Goal: Information Seeking & Learning: Learn about a topic

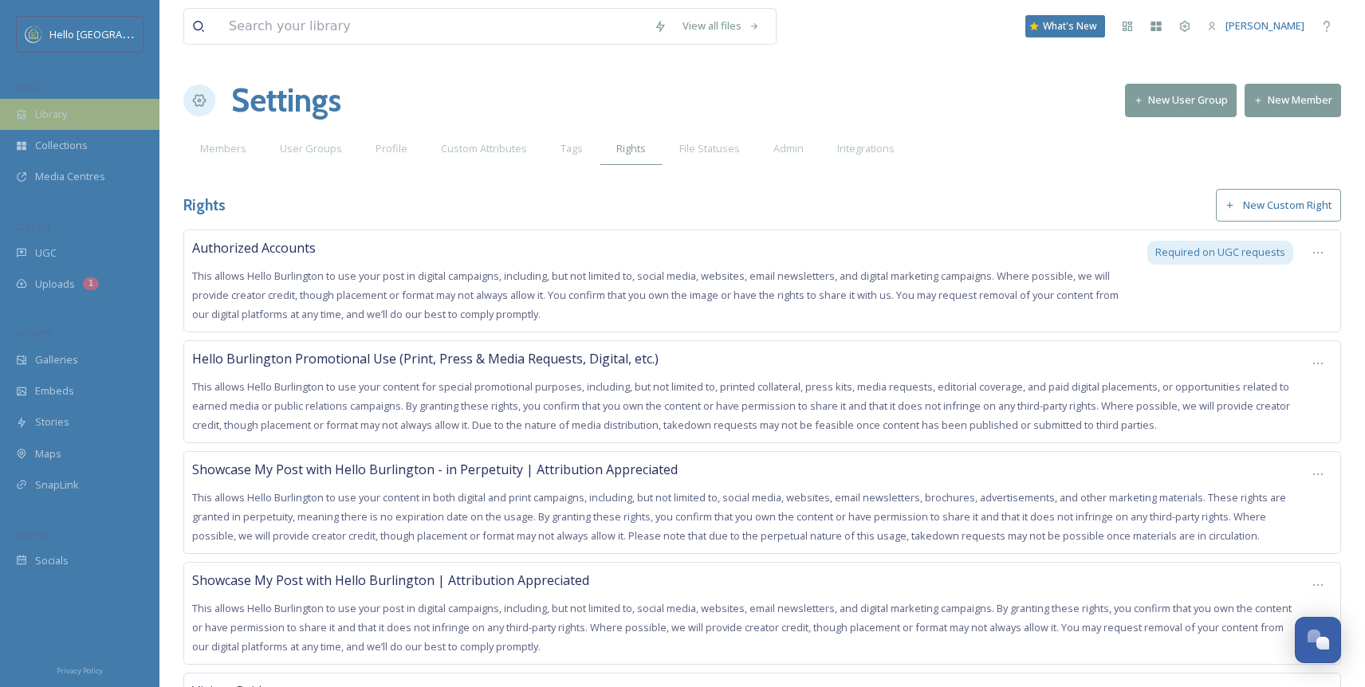
click at [96, 100] on div "Library" at bounding box center [79, 114] width 159 height 31
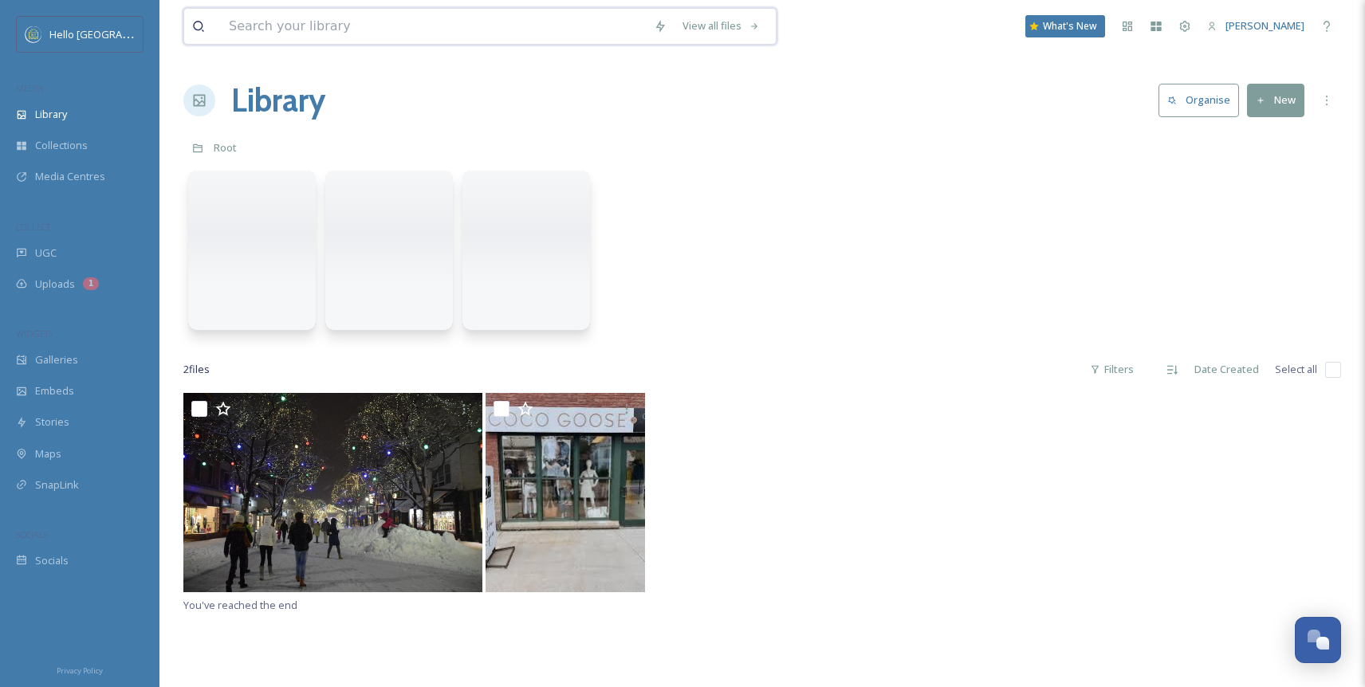
click at [321, 26] on input at bounding box center [433, 26] width 425 height 35
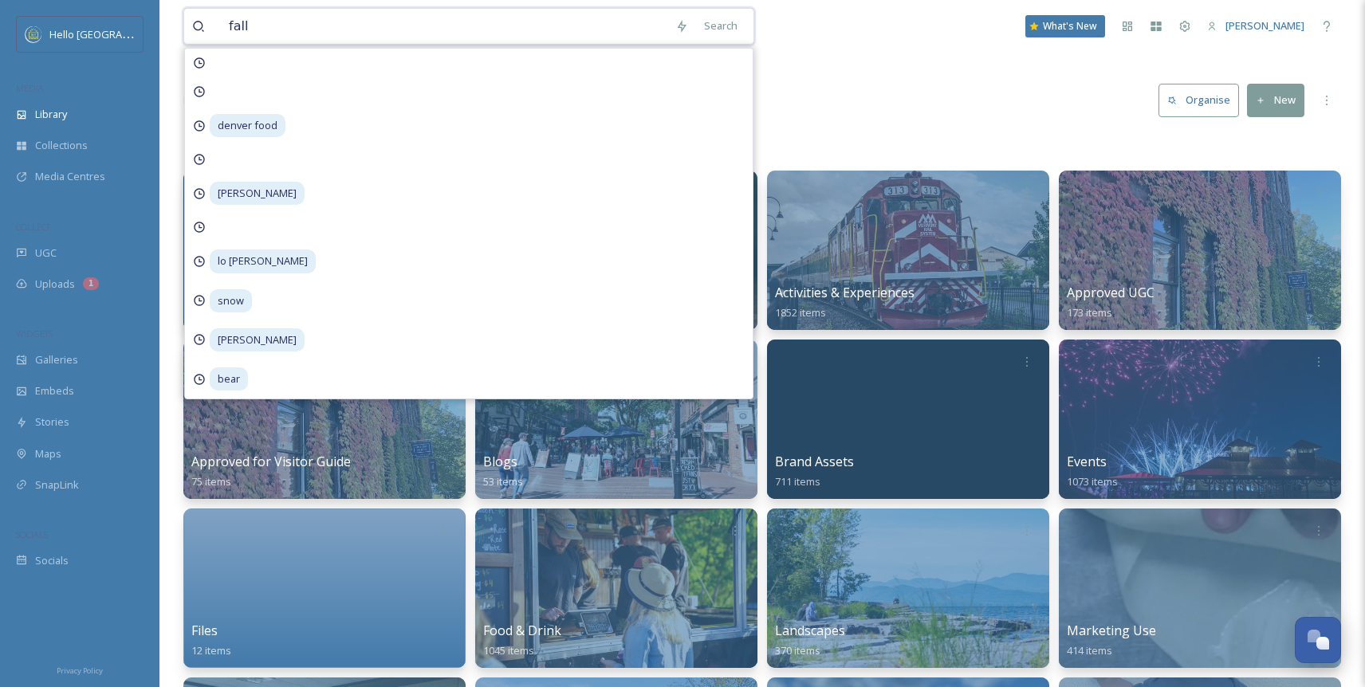
type input "fall"
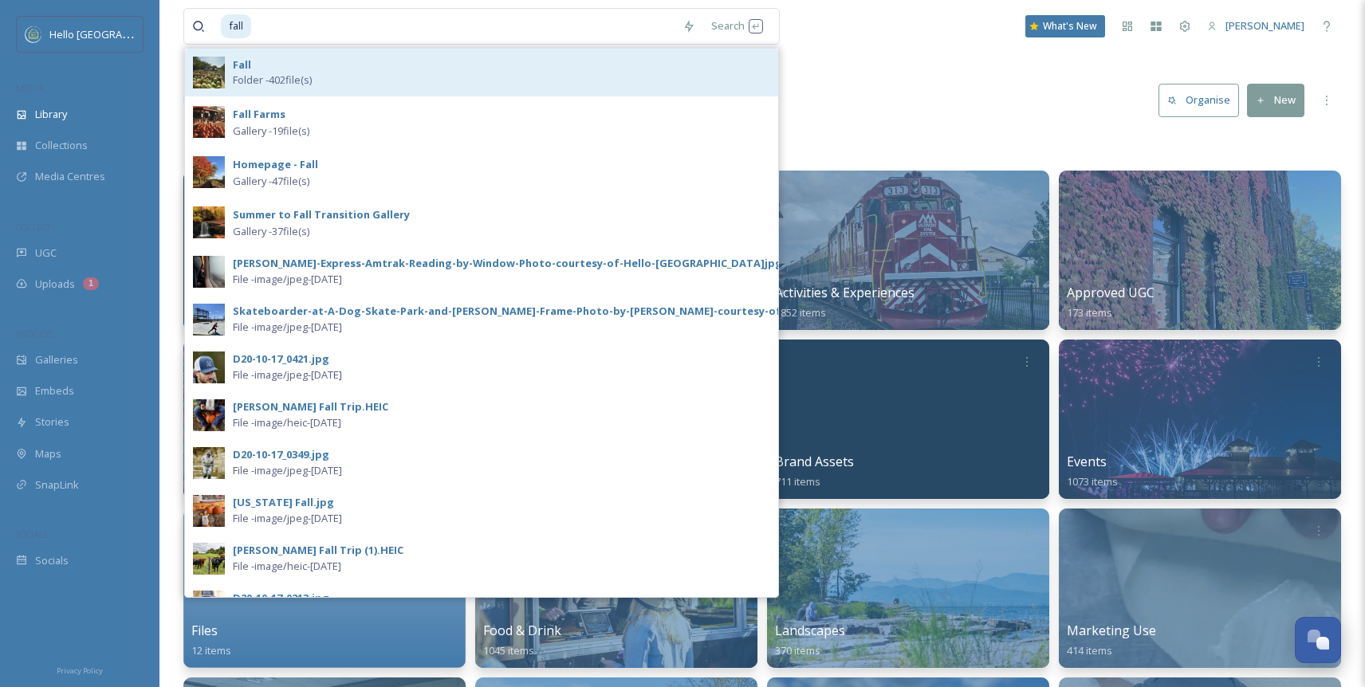
click at [357, 77] on div "Fall Folder - 402 file(s)" at bounding box center [501, 72] width 537 height 30
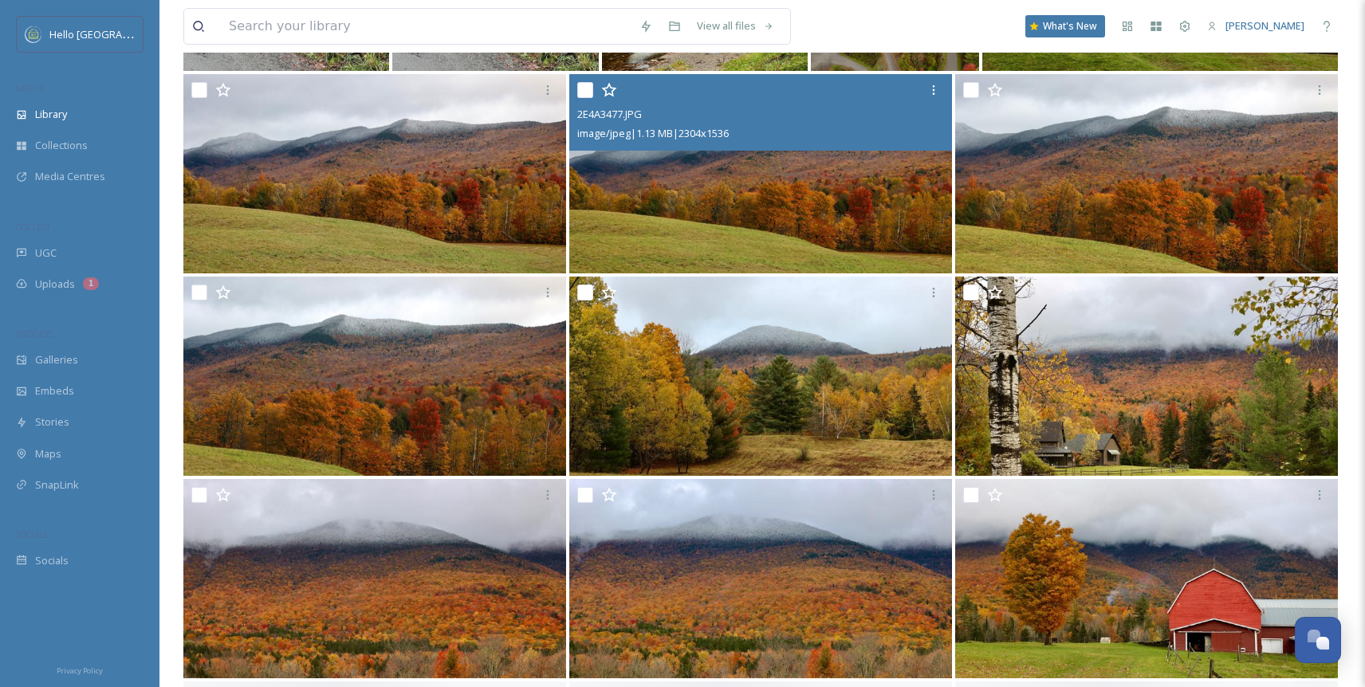
scroll to position [348, 0]
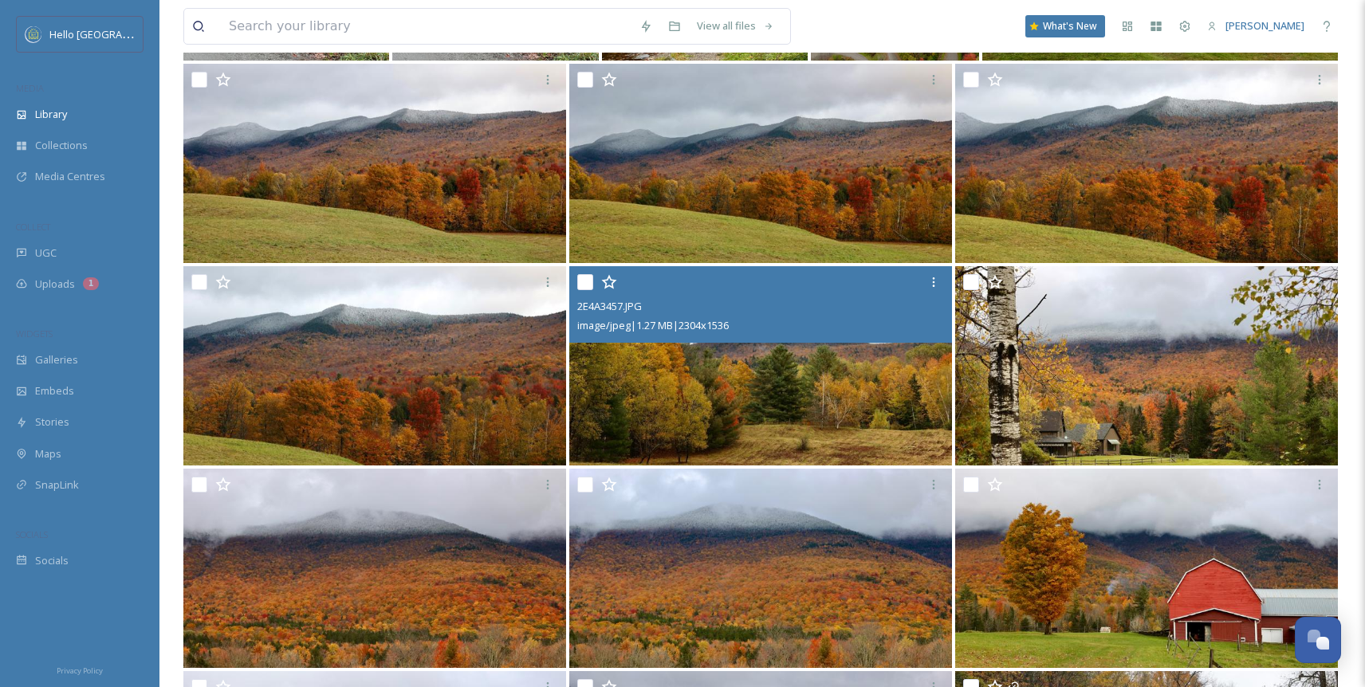
click at [667, 393] on img at bounding box center [760, 365] width 383 height 199
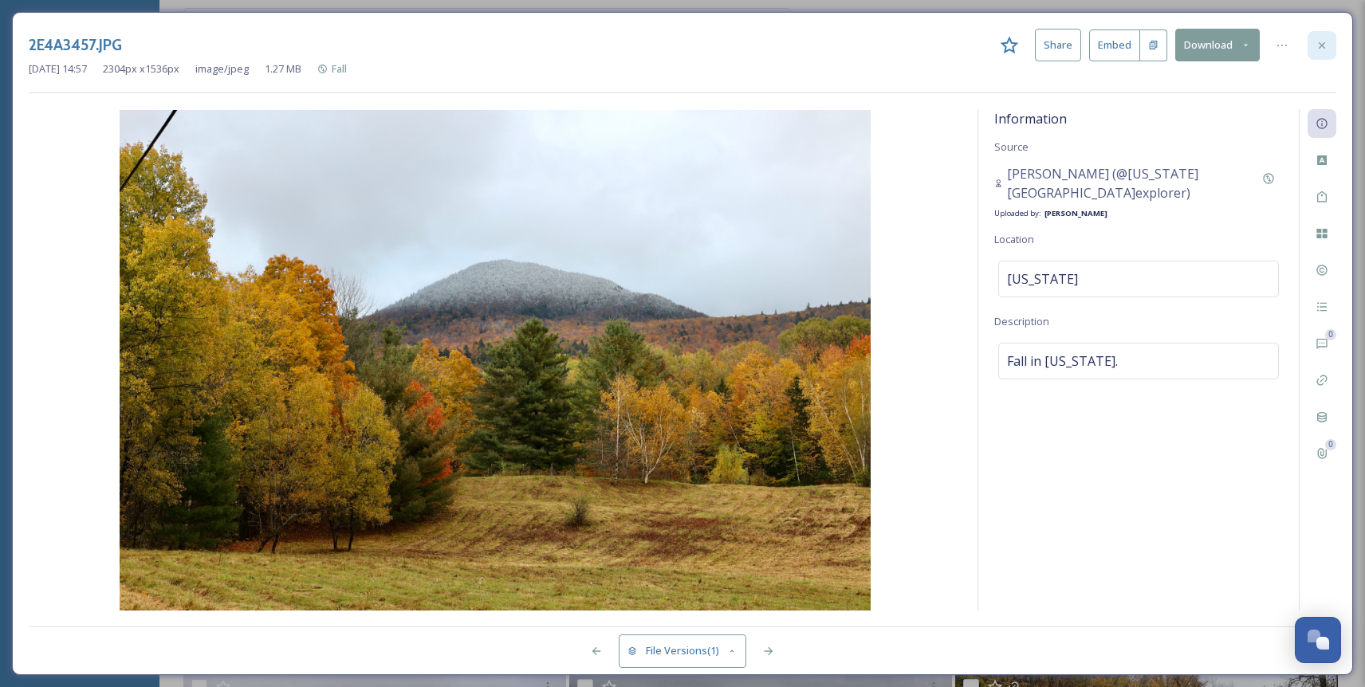
click at [1330, 41] on div at bounding box center [1322, 45] width 29 height 29
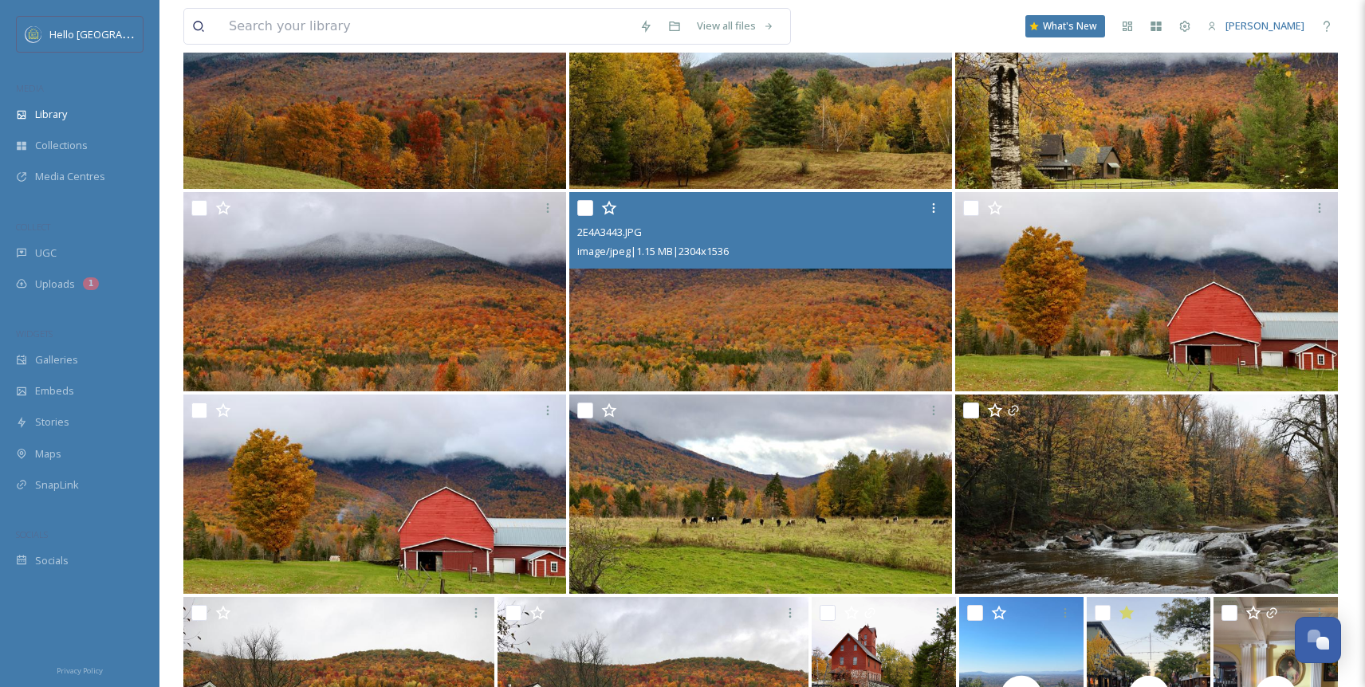
scroll to position [630, 0]
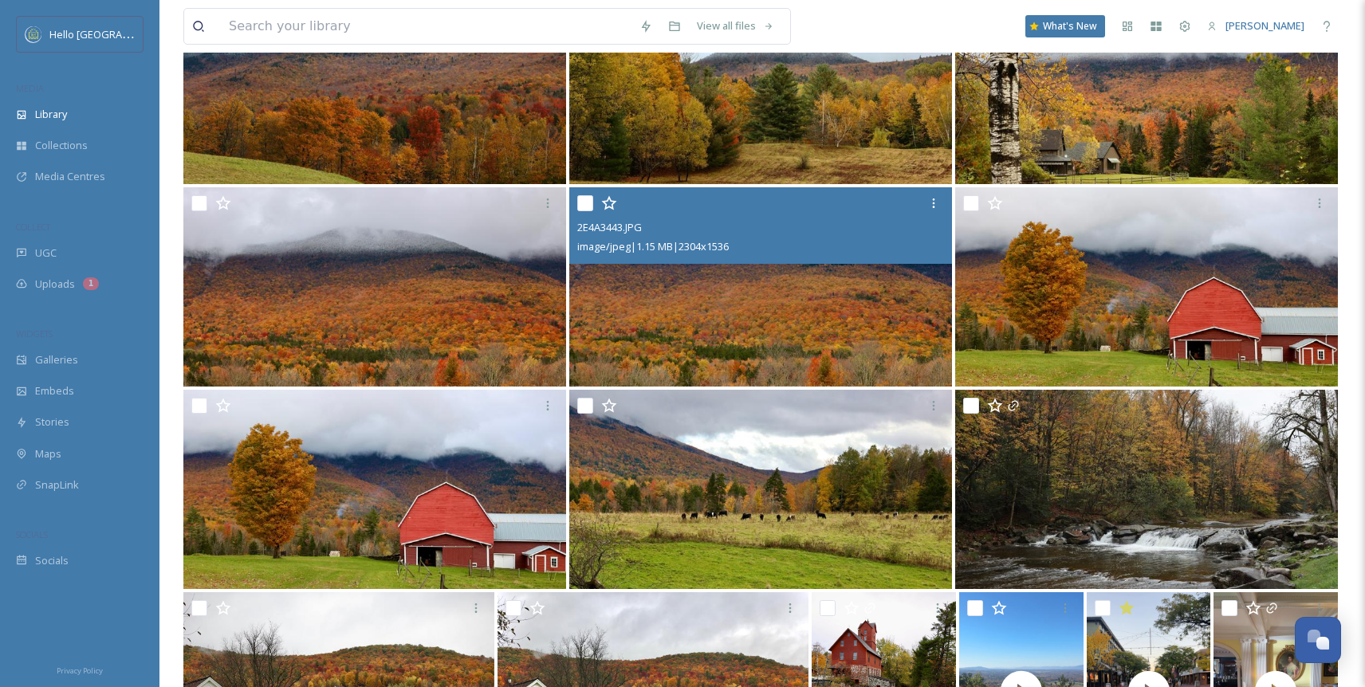
click at [690, 300] on img at bounding box center [760, 286] width 383 height 199
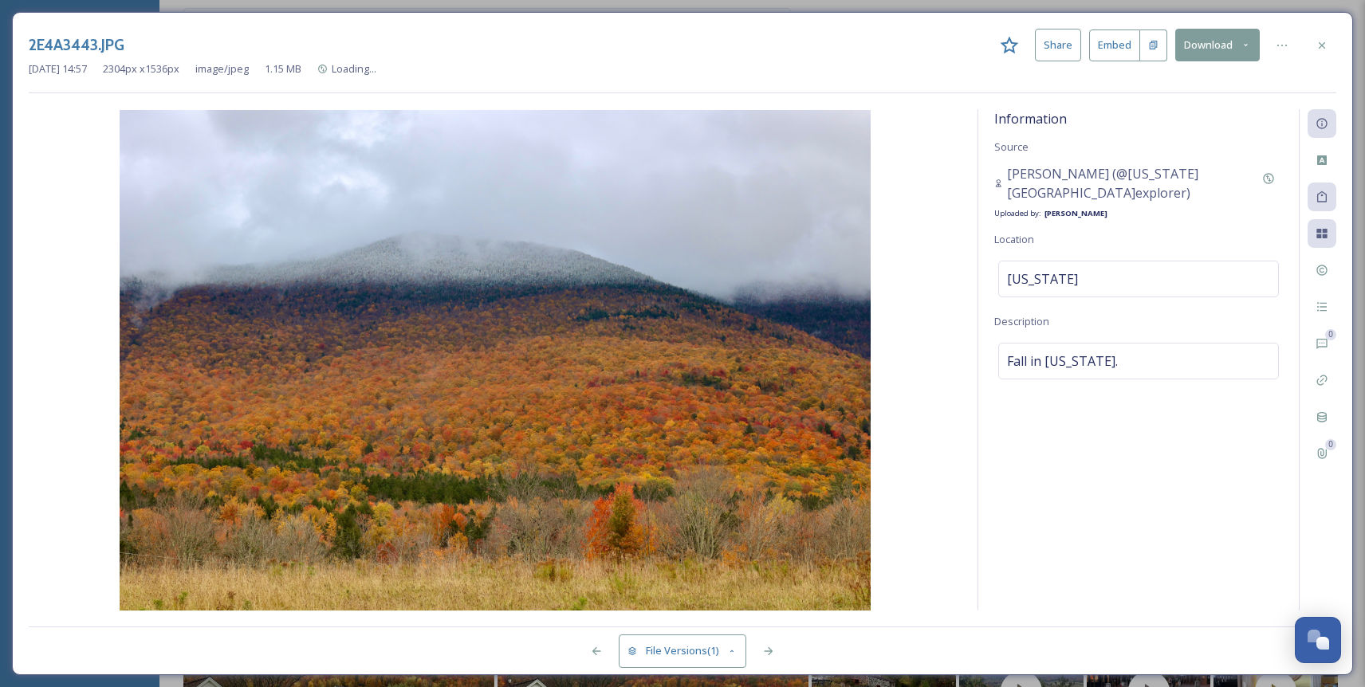
click at [1320, 60] on div "2E4A3443.JPG Share Embed Download" at bounding box center [683, 45] width 1308 height 33
click at [1328, 44] on div at bounding box center [1322, 45] width 29 height 29
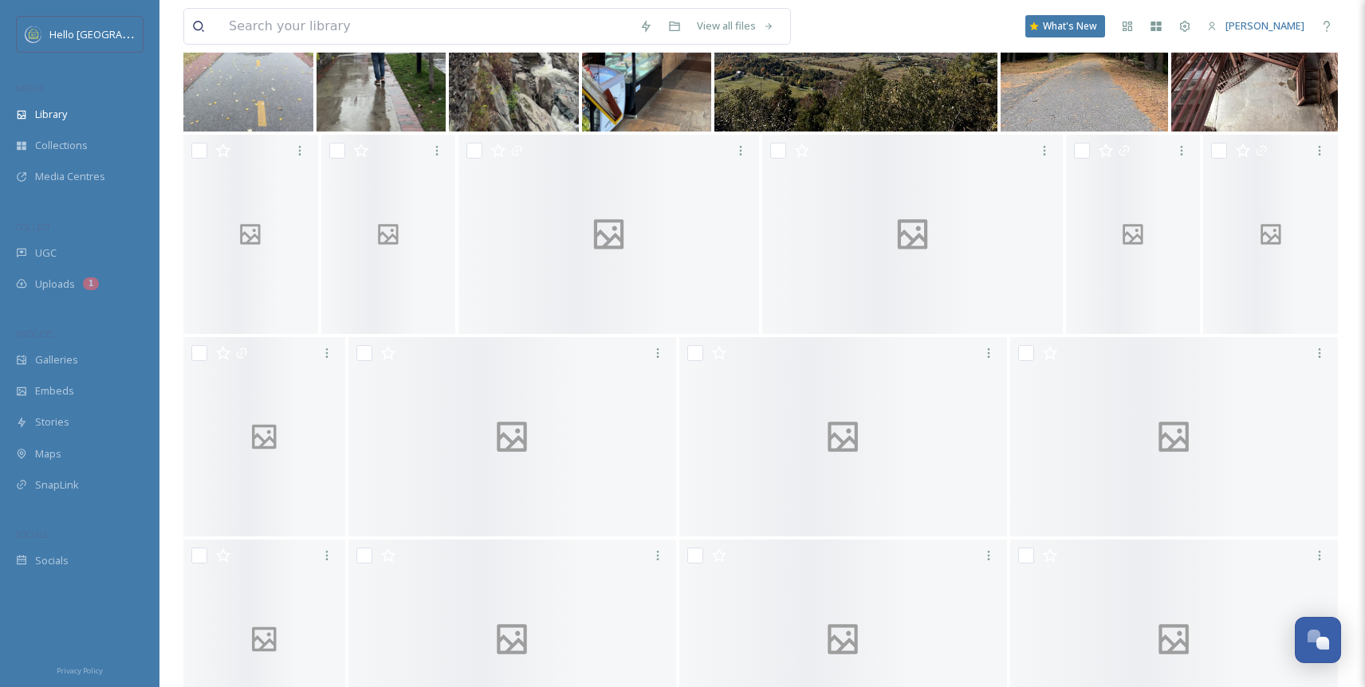
scroll to position [1823, 0]
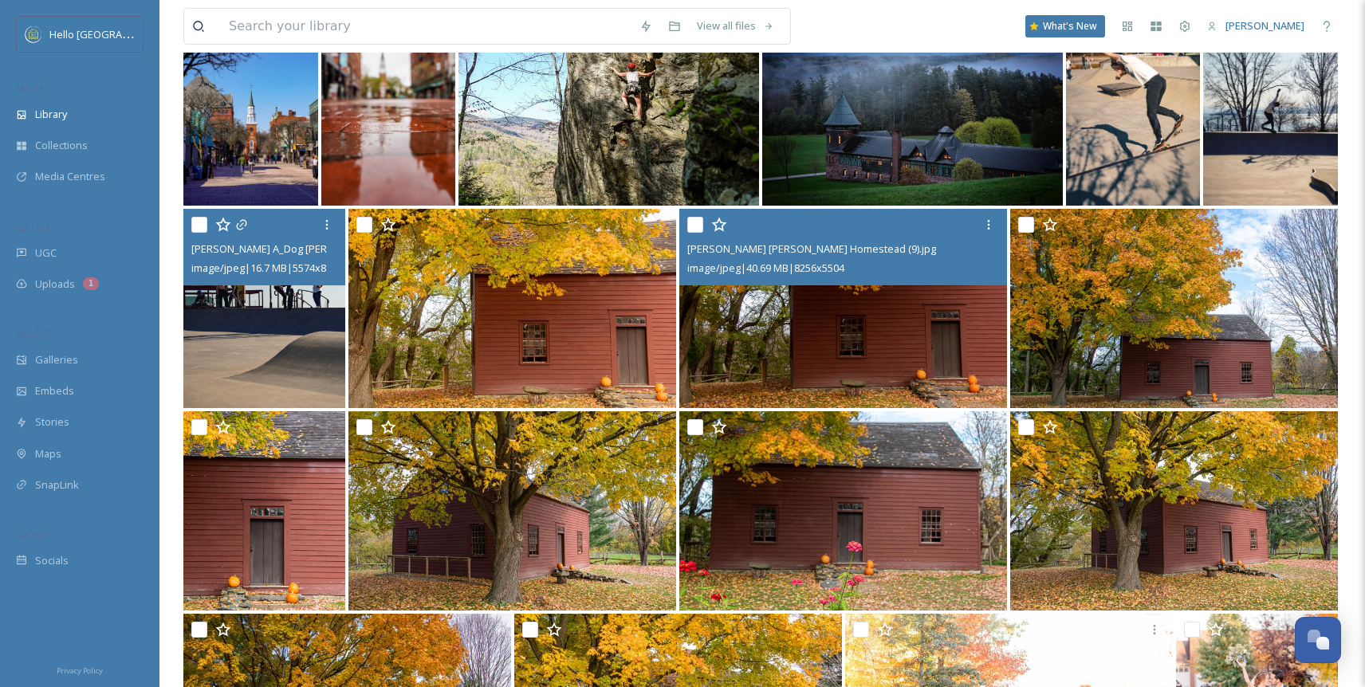
click at [228, 341] on img at bounding box center [264, 308] width 162 height 199
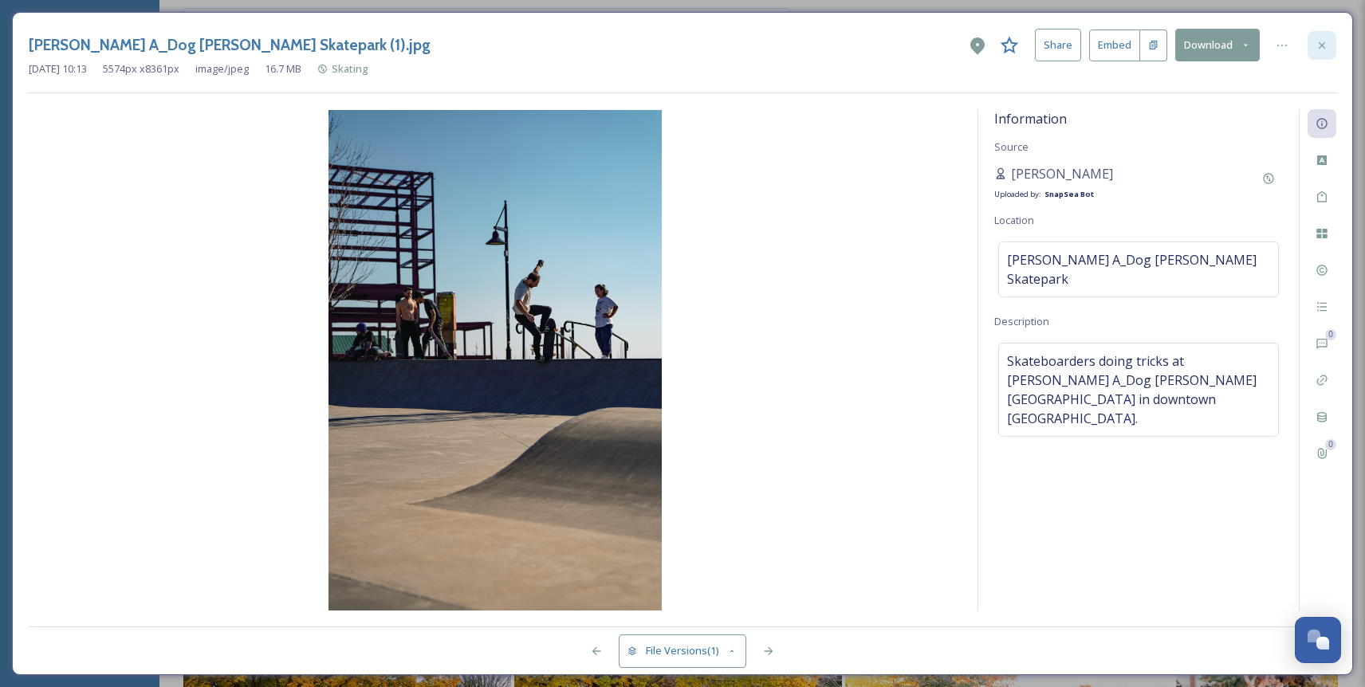
click at [1333, 45] on div at bounding box center [1322, 45] width 29 height 29
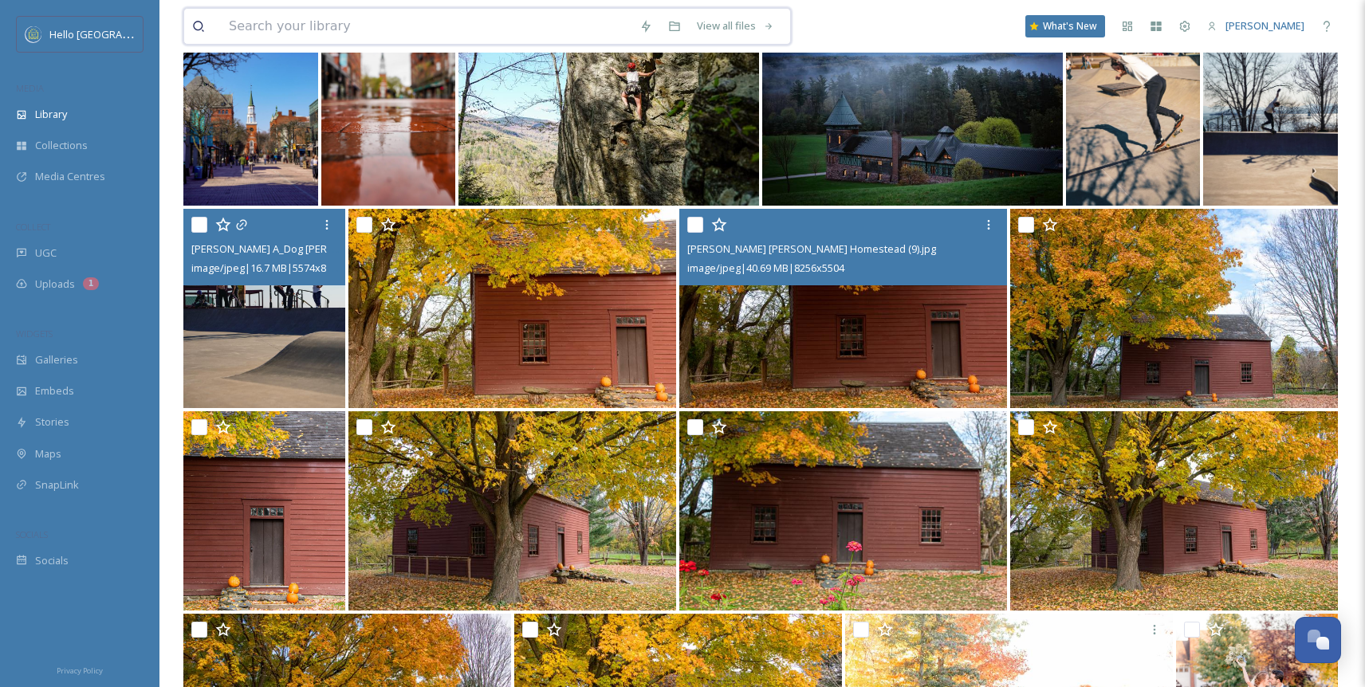
click at [408, 9] on input at bounding box center [426, 26] width 411 height 35
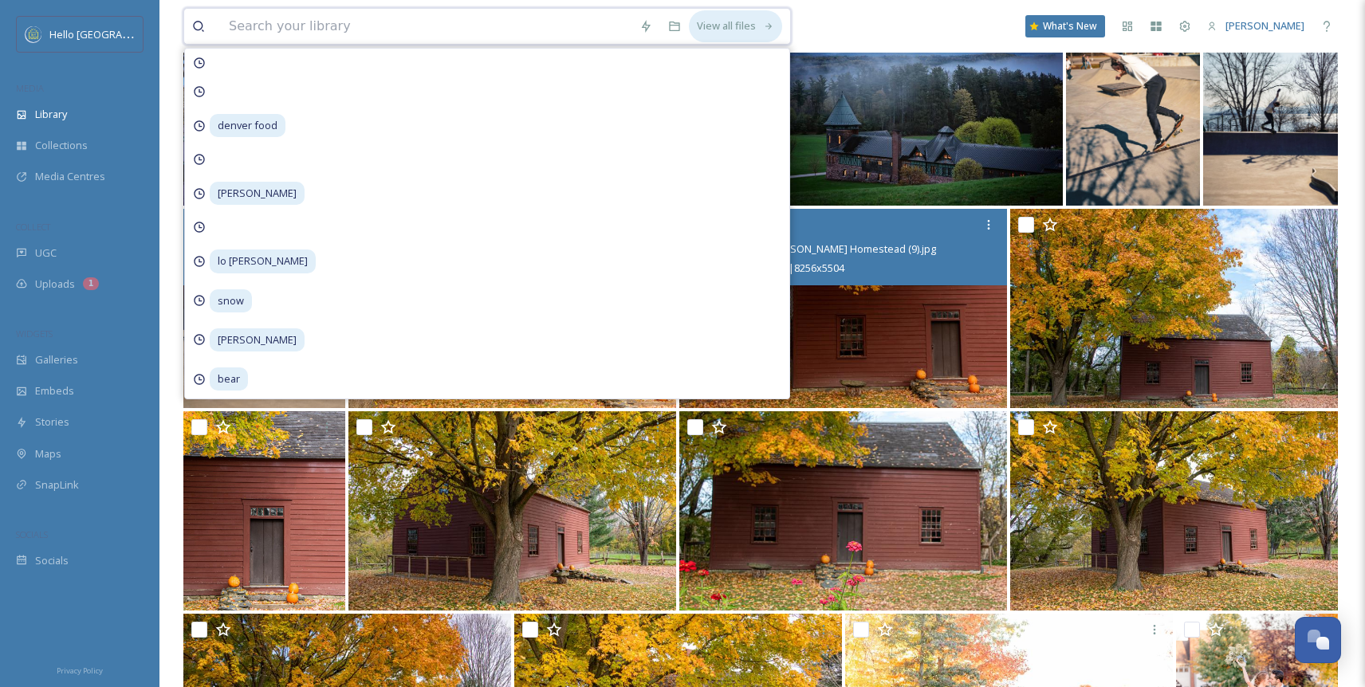
click at [745, 22] on div "View all files" at bounding box center [735, 25] width 93 height 31
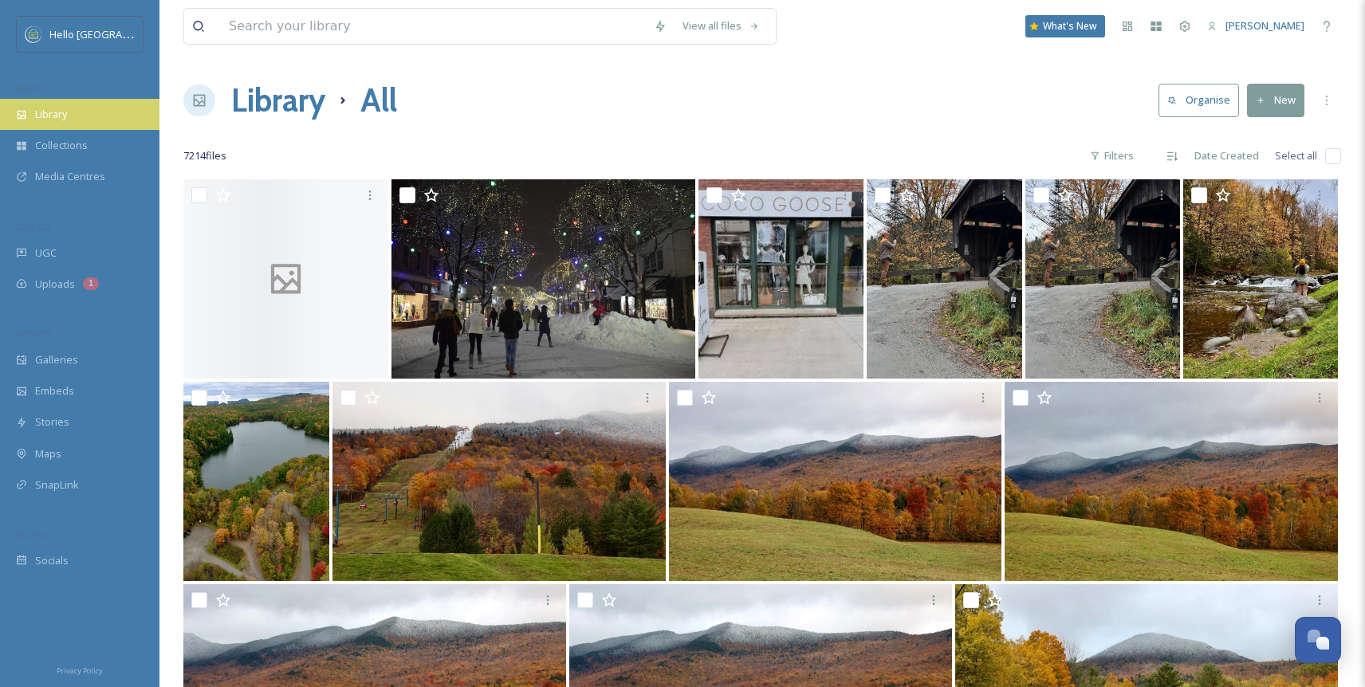
click at [48, 108] on span "Library" at bounding box center [51, 114] width 32 height 15
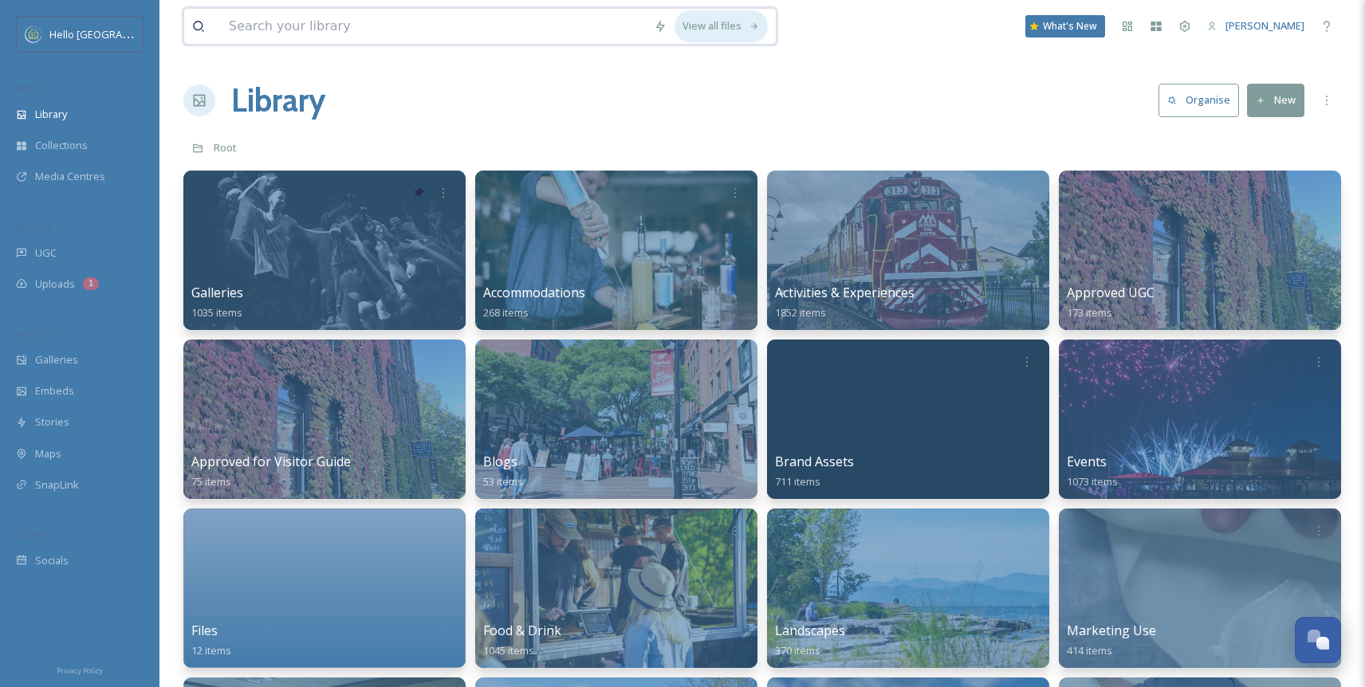
click at [722, 15] on div "View all files" at bounding box center [721, 25] width 93 height 31
